Goal: Information Seeking & Learning: Understand process/instructions

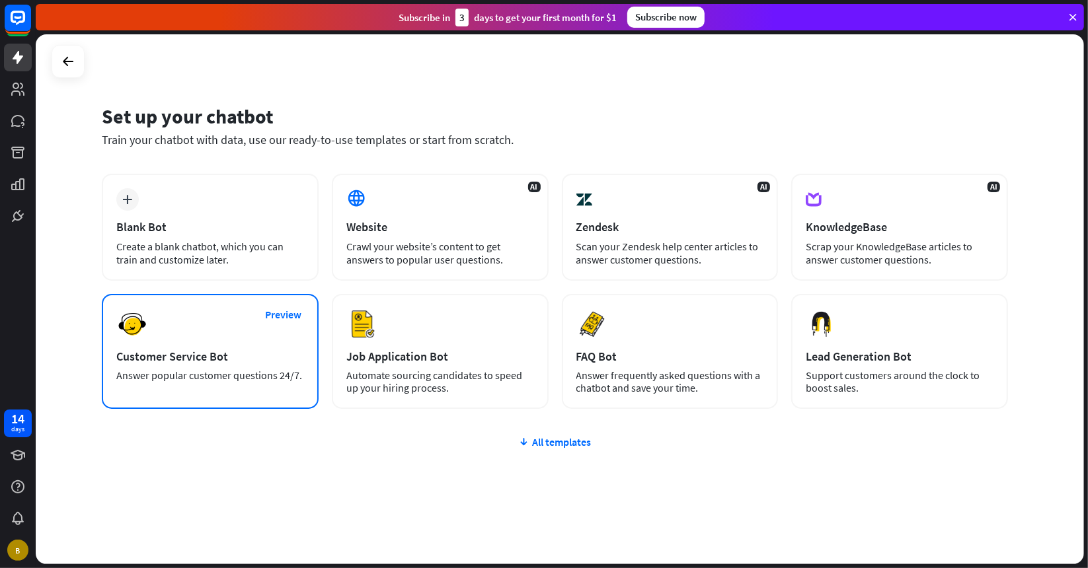
click at [215, 327] on div "Preview Customer Service Bot Answer popular customer questions 24/7." at bounding box center [210, 351] width 217 height 115
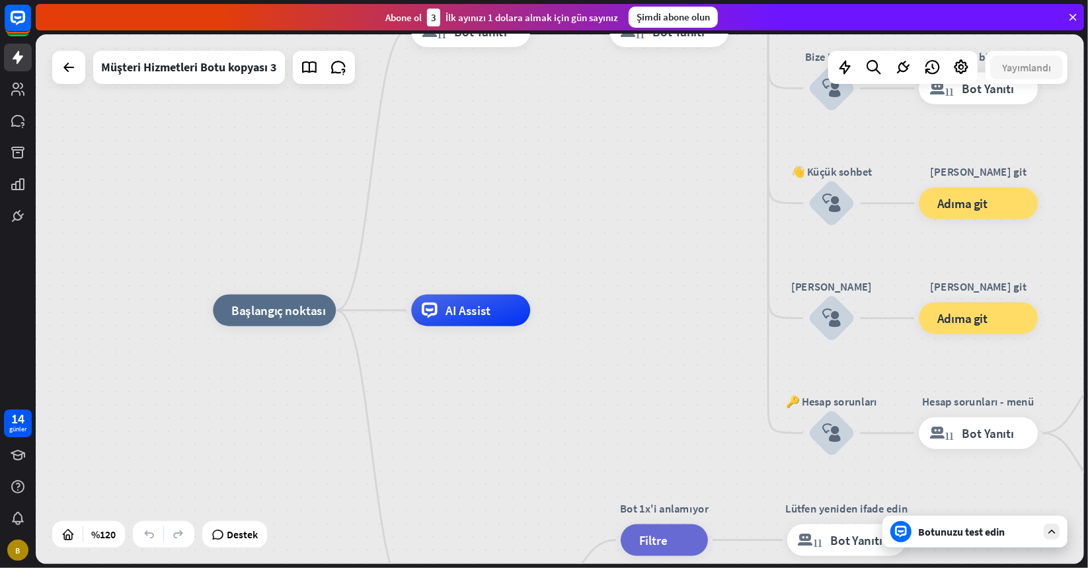
click at [956, 534] on font "Botunuzu test edin" at bounding box center [961, 531] width 87 height 13
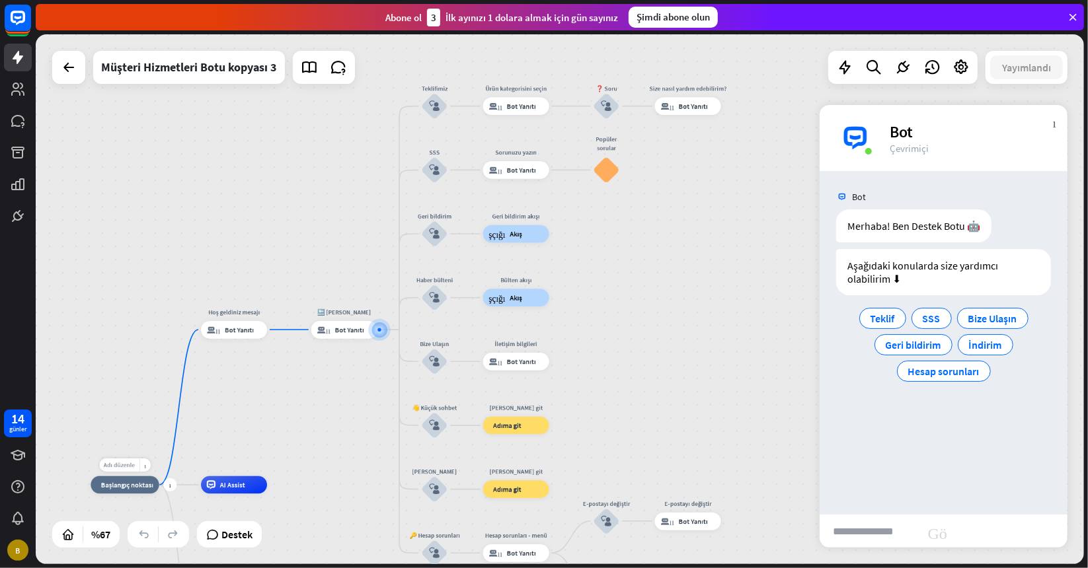
click at [124, 466] on font "Adı düzenle" at bounding box center [119, 465] width 31 height 8
type input "**********"
click at [920, 221] on div "**********" at bounding box center [560, 299] width 1048 height 530
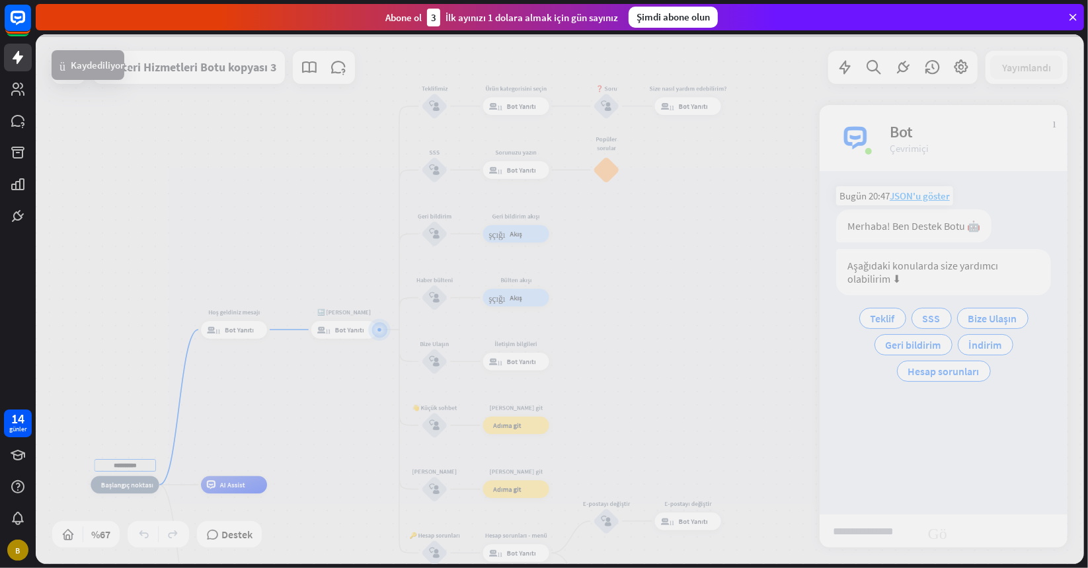
click at [920, 221] on div at bounding box center [560, 299] width 1048 height 530
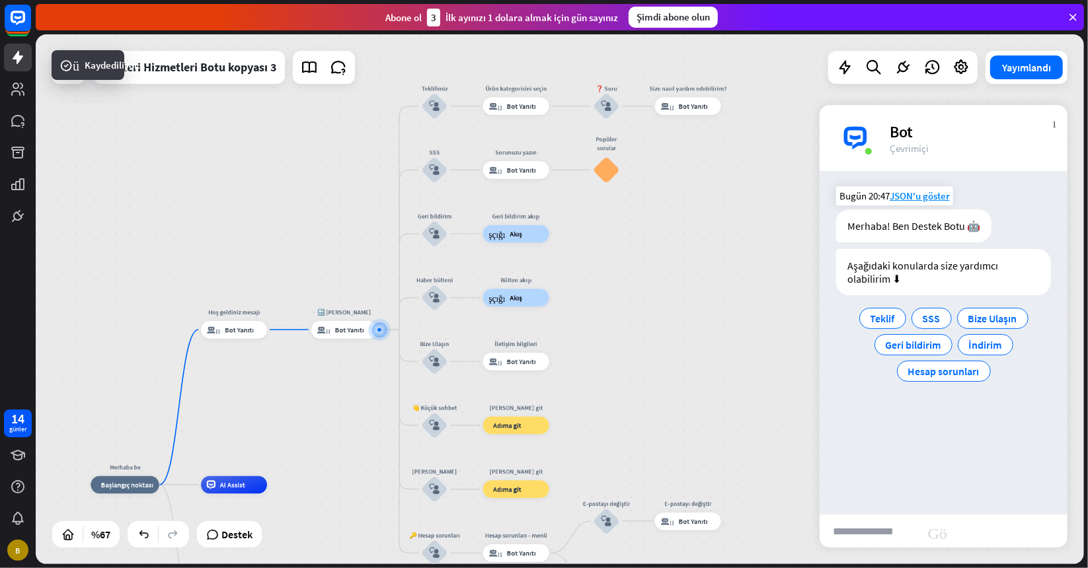
click at [916, 222] on font "Merhaba! Ben Destek Botu 🤖" at bounding box center [913, 225] width 133 height 13
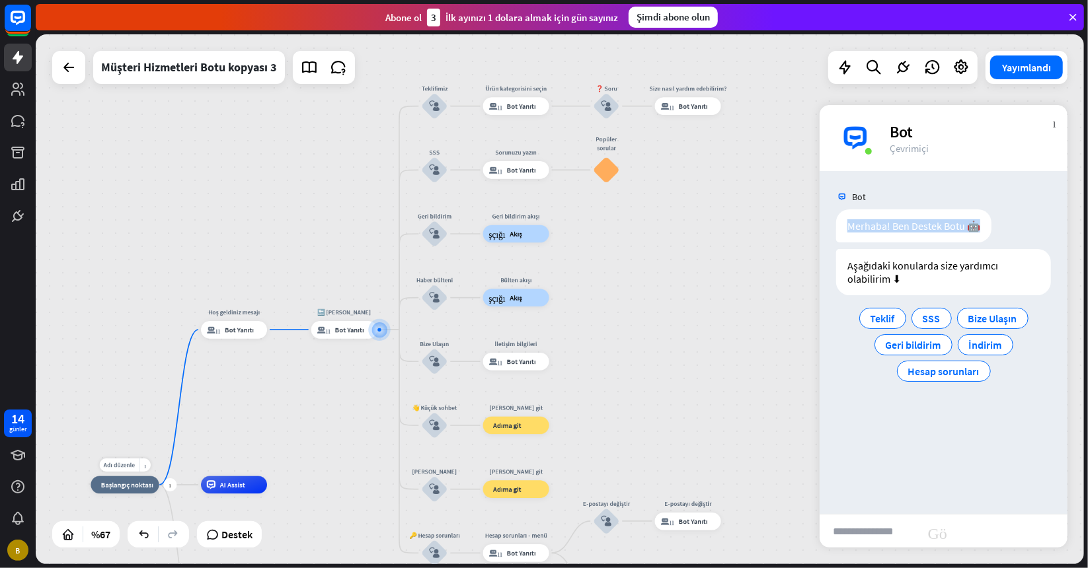
click at [129, 476] on div "Adı düzenle daha_sarı artı Merhaba be ev_2 Başlangıç noktası" at bounding box center [125, 485] width 68 height 18
click at [124, 459] on div "Adı düzenle" at bounding box center [119, 465] width 40 height 13
click at [128, 490] on div "ev_2 Başlangıç noktası" at bounding box center [125, 485] width 68 height 18
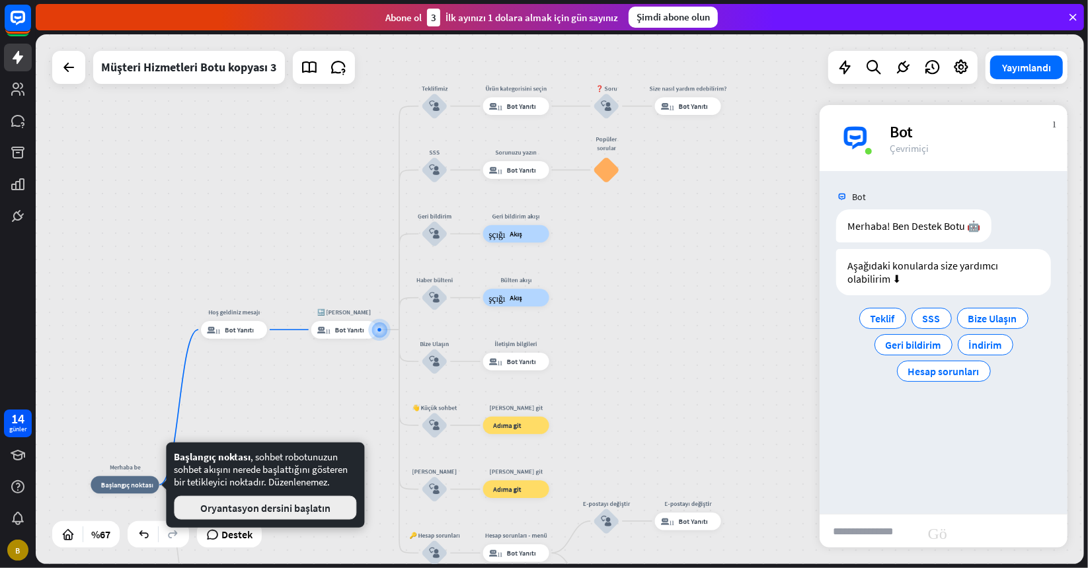
click at [229, 511] on font "Oryantasyon dersini başlatın" at bounding box center [265, 508] width 130 height 13
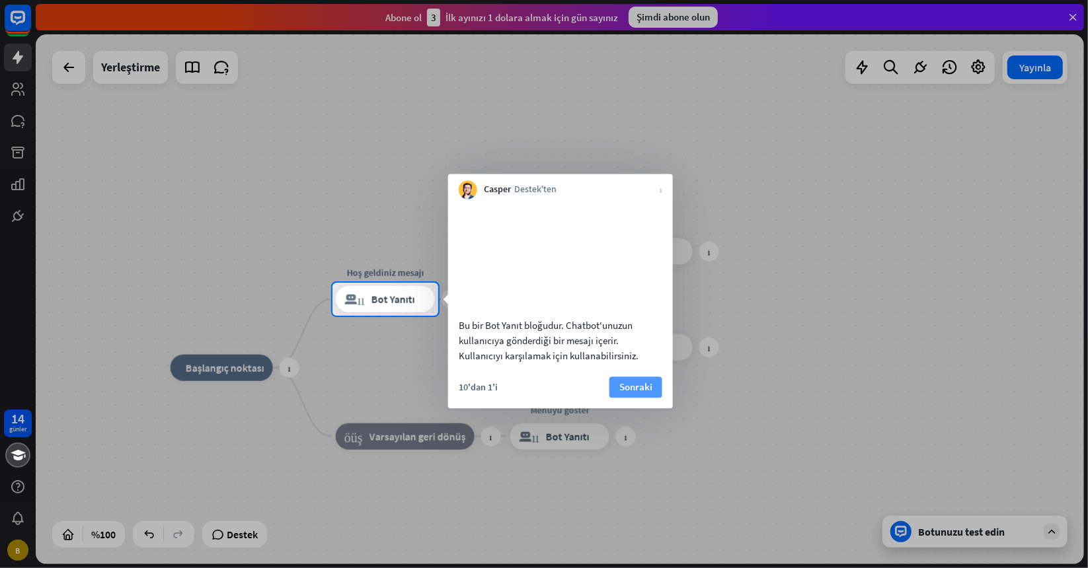
click at [636, 393] on button "Sonraki" at bounding box center [635, 387] width 53 height 21
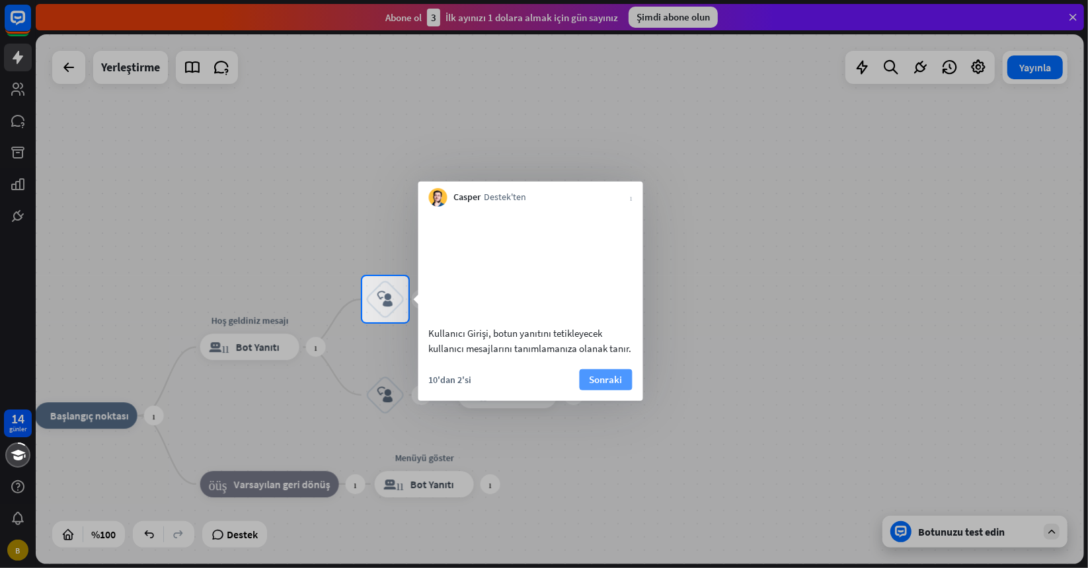
click at [601, 385] on font "Sonraki" at bounding box center [605, 379] width 33 height 13
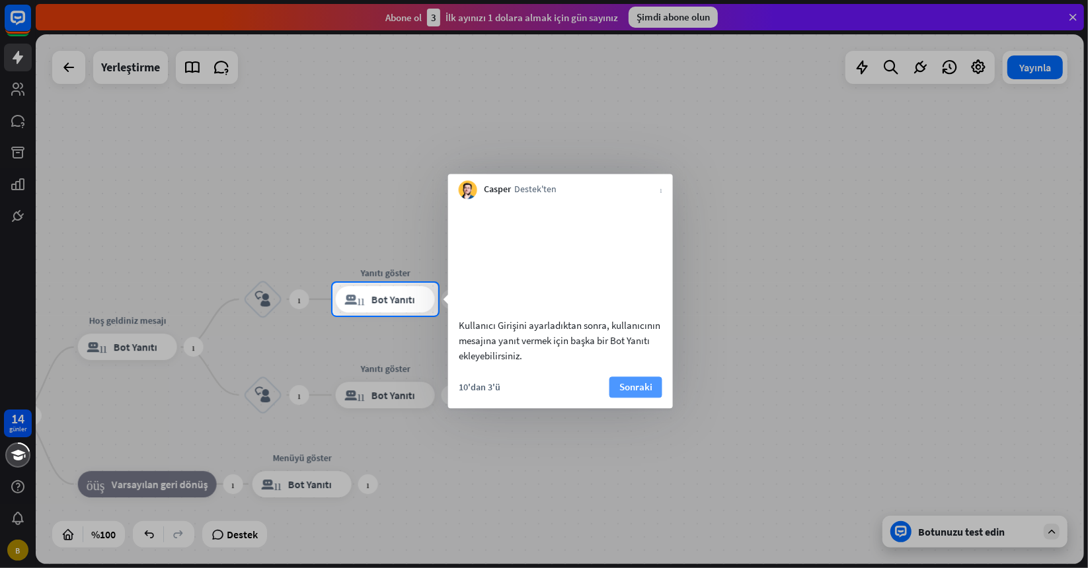
click at [638, 393] on font "Sonraki" at bounding box center [635, 387] width 33 height 13
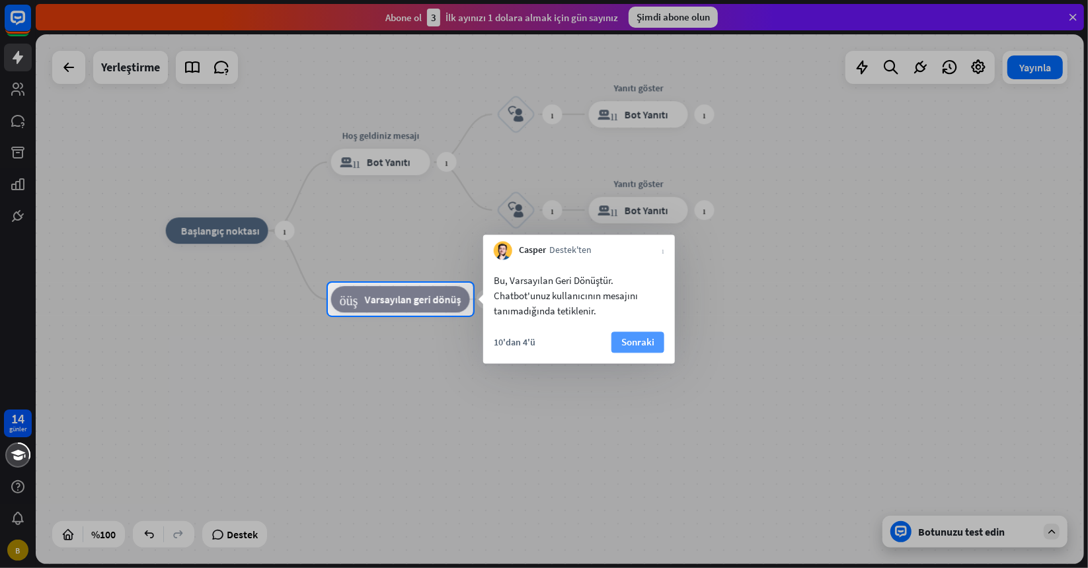
click at [654, 344] on button "Sonraki" at bounding box center [637, 342] width 53 height 21
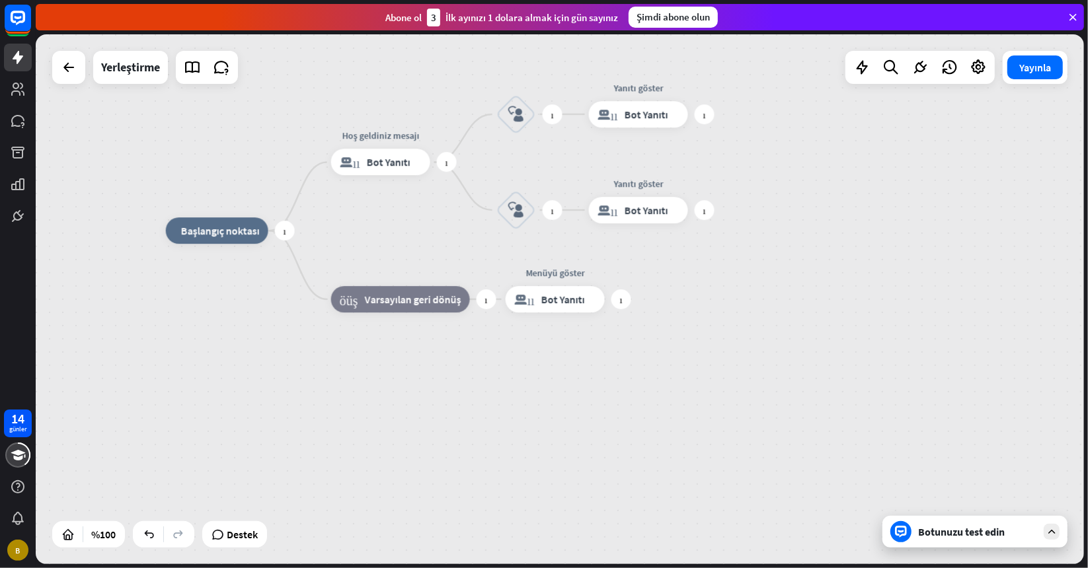
click at [231, 231] on font "Başlangıç noktası" at bounding box center [220, 230] width 79 height 13
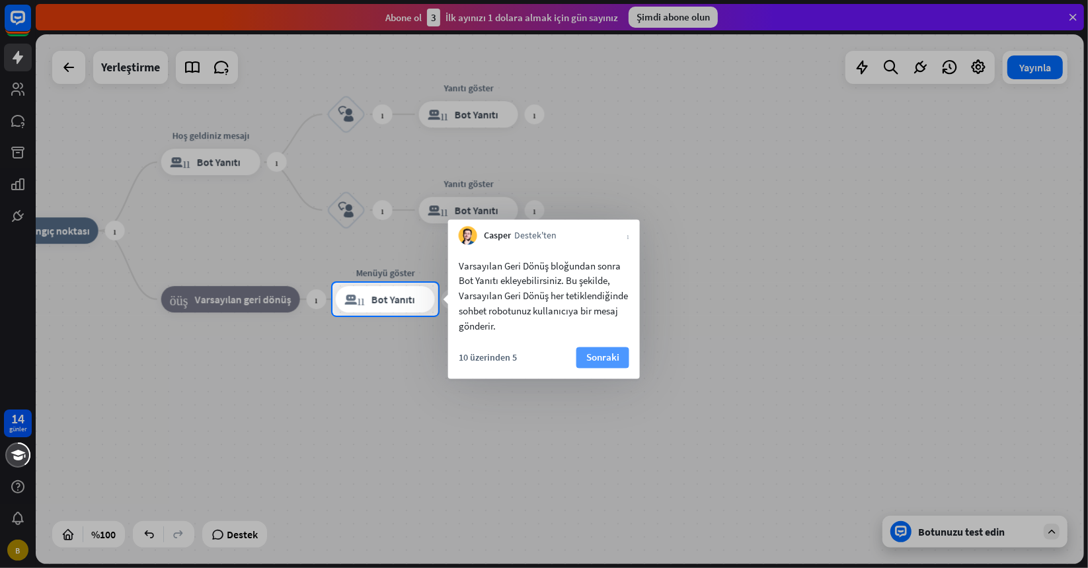
click at [609, 361] on font "Sonraki" at bounding box center [602, 358] width 33 height 13
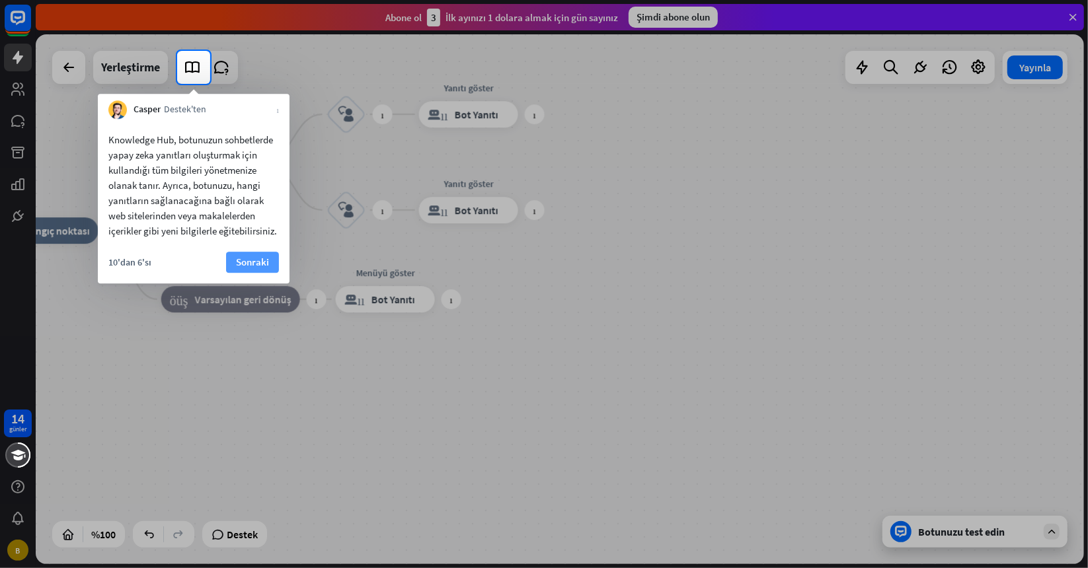
click at [254, 265] on font "Sonraki" at bounding box center [252, 262] width 33 height 13
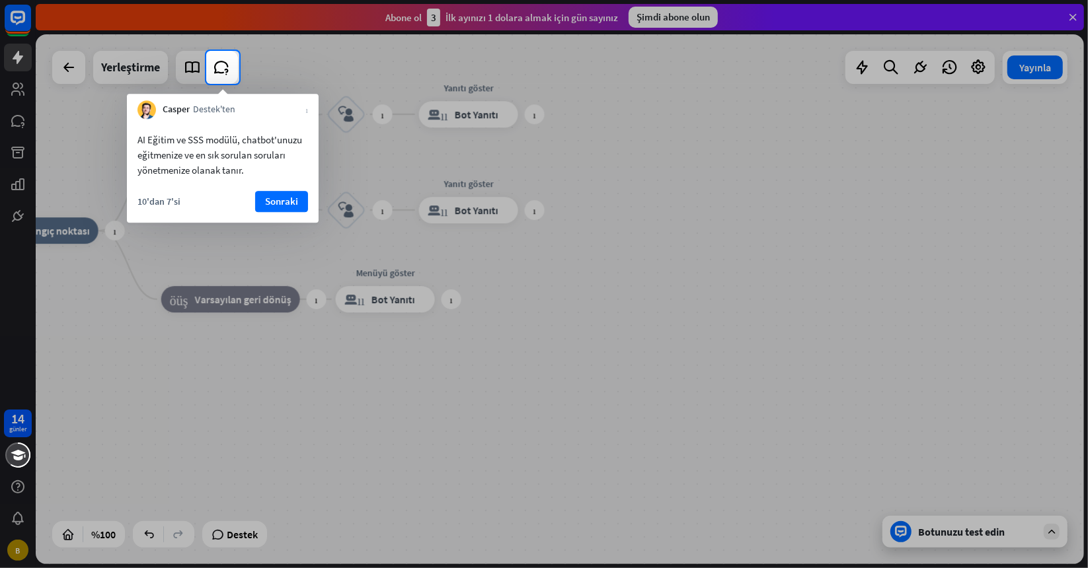
click at [278, 204] on font "Sonraki" at bounding box center [281, 201] width 33 height 13
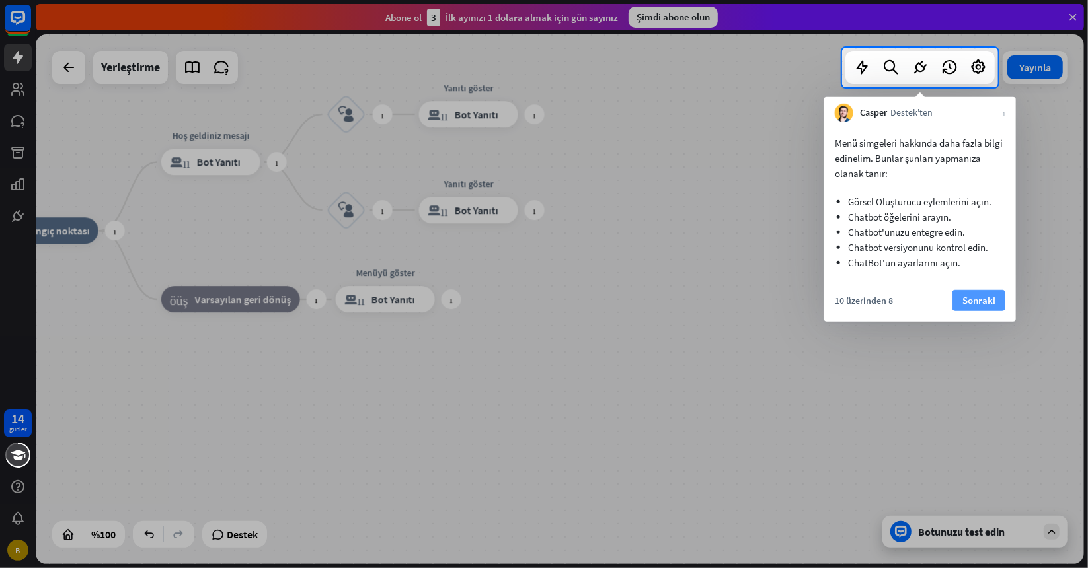
click at [986, 307] on font "Sonraki" at bounding box center [978, 300] width 33 height 13
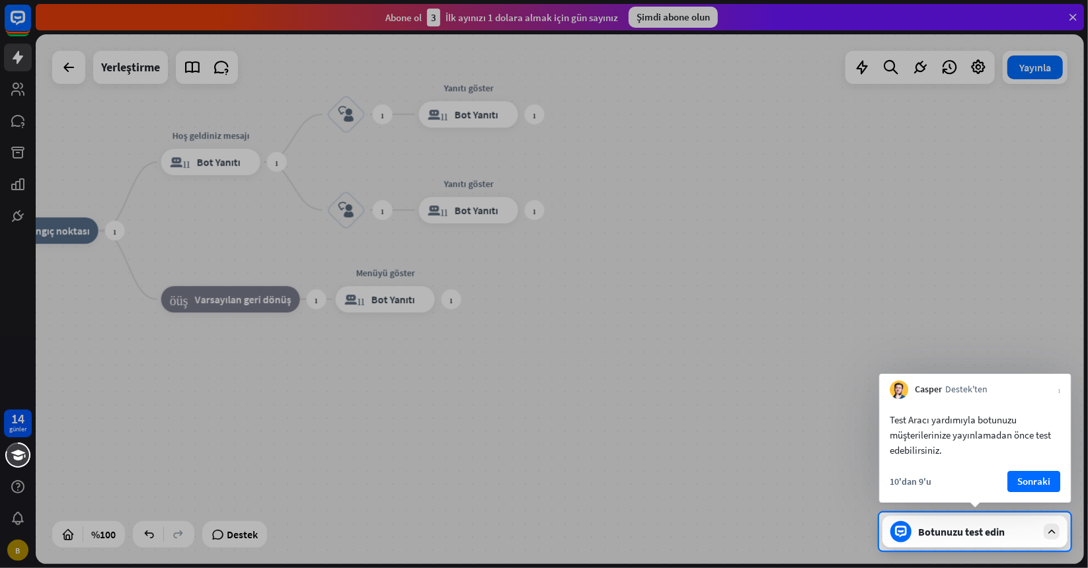
click at [1048, 472] on font "Sonraki" at bounding box center [1033, 481] width 33 height 19
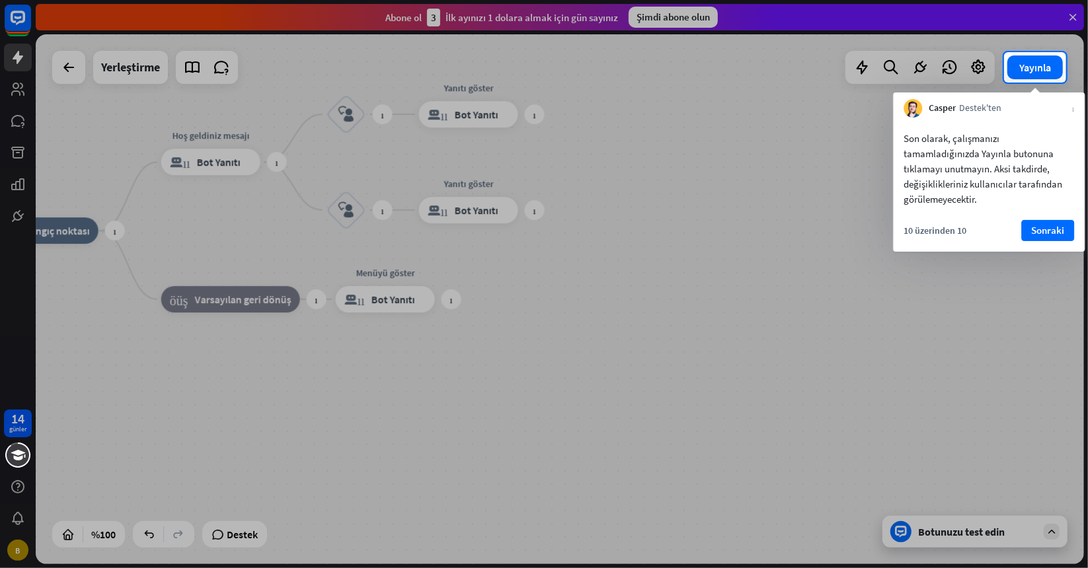
click at [1056, 229] on font "Sonraki" at bounding box center [1047, 230] width 33 height 13
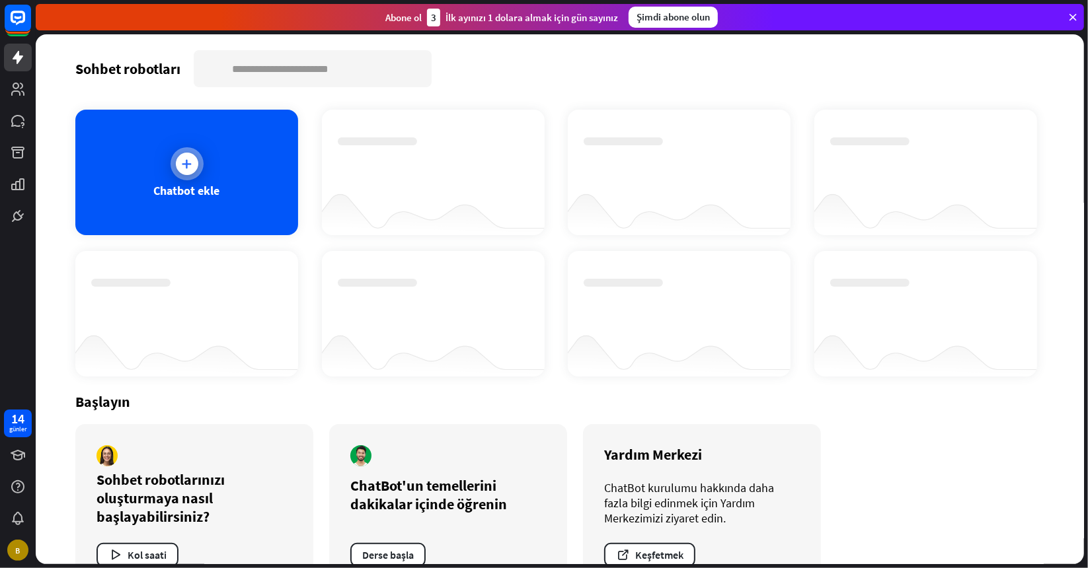
click at [183, 160] on icon at bounding box center [186, 163] width 13 height 13
